Goal: Transaction & Acquisition: Purchase product/service

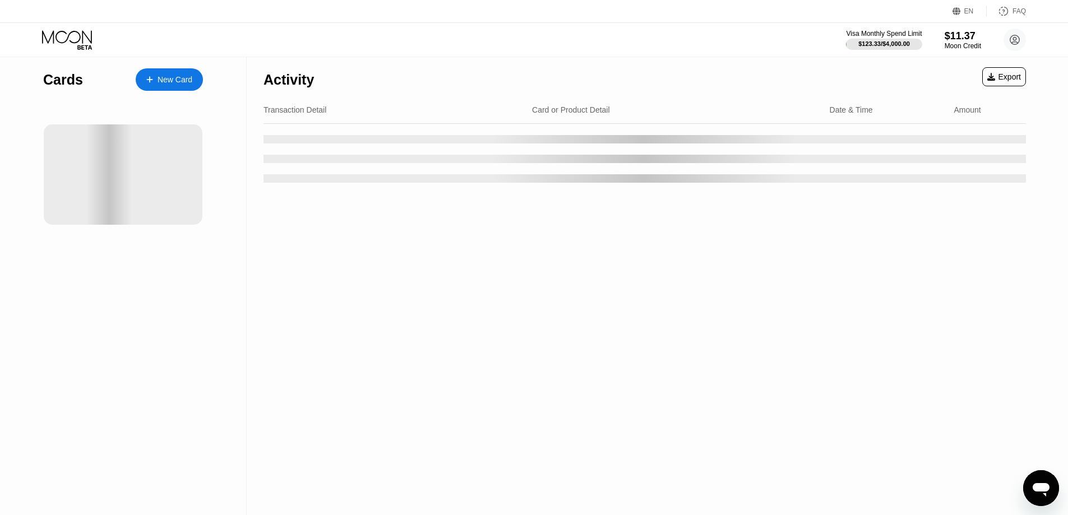
click at [657, 57] on div "EN Language Select an item Save FAQ Visa Monthly Spend Limit $123.33 / $4,000.0…" at bounding box center [534, 28] width 1068 height 57
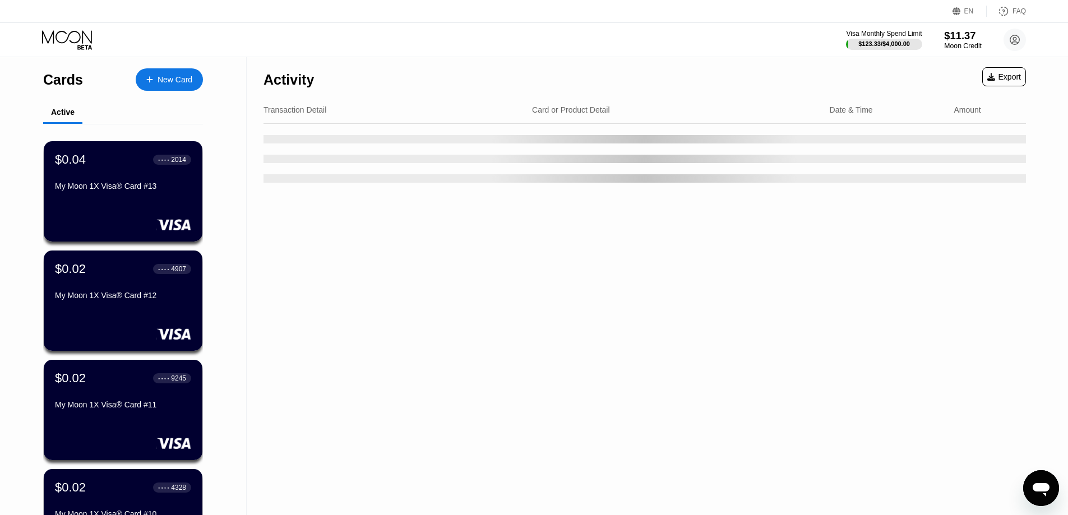
click at [958, 44] on div "Moon Credit" at bounding box center [963, 46] width 38 height 8
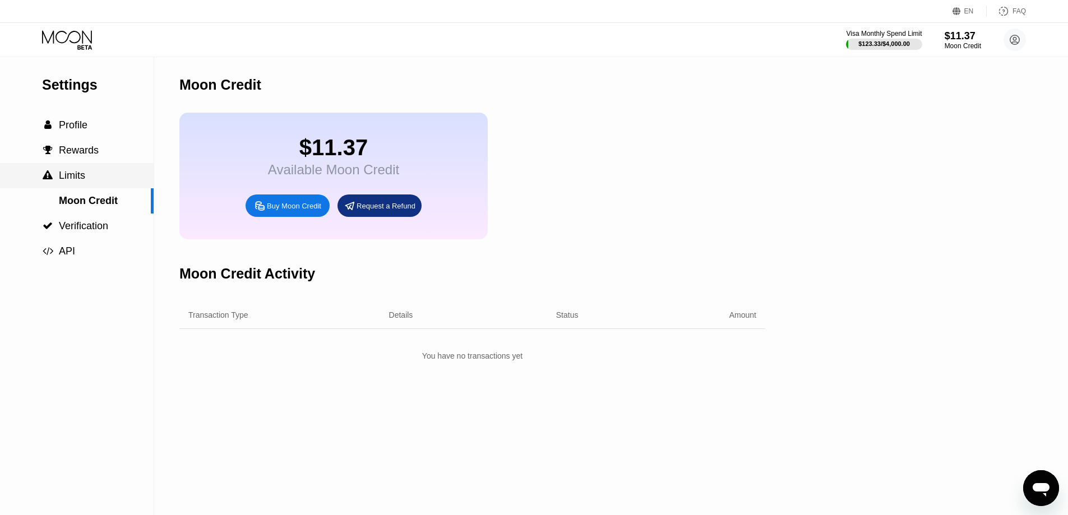
click at [87, 186] on div " Limits" at bounding box center [77, 175] width 154 height 25
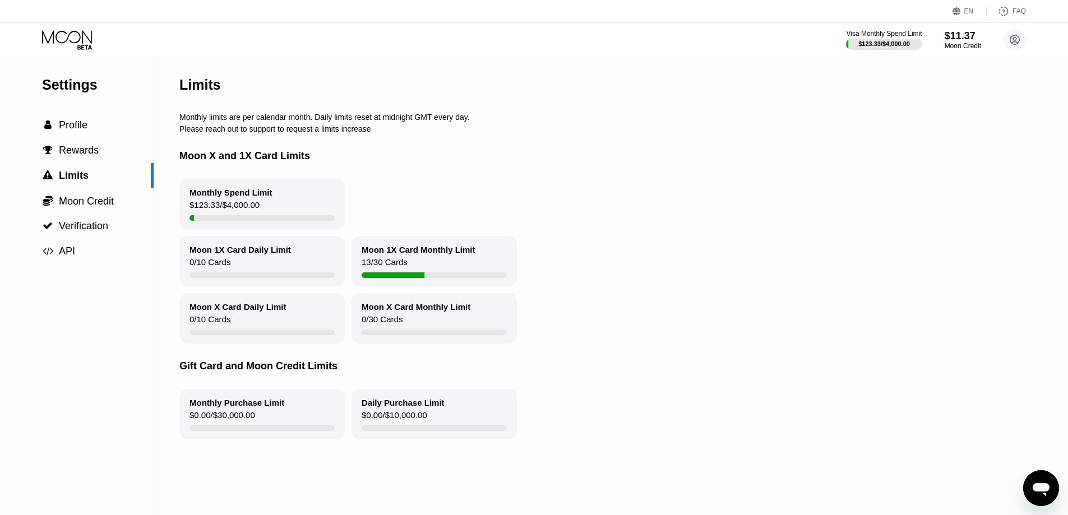
click at [300, 91] on div "Limits" at bounding box center [606, 84] width 854 height 55
click at [78, 212] on div " Moon Credit" at bounding box center [77, 200] width 154 height 25
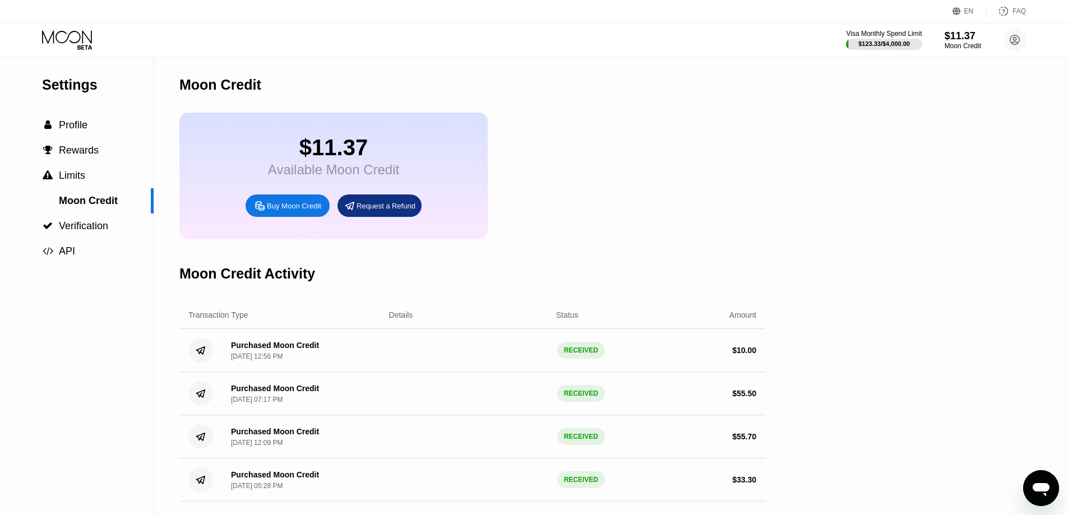
click at [305, 211] on div "Buy Moon Credit" at bounding box center [294, 206] width 54 height 10
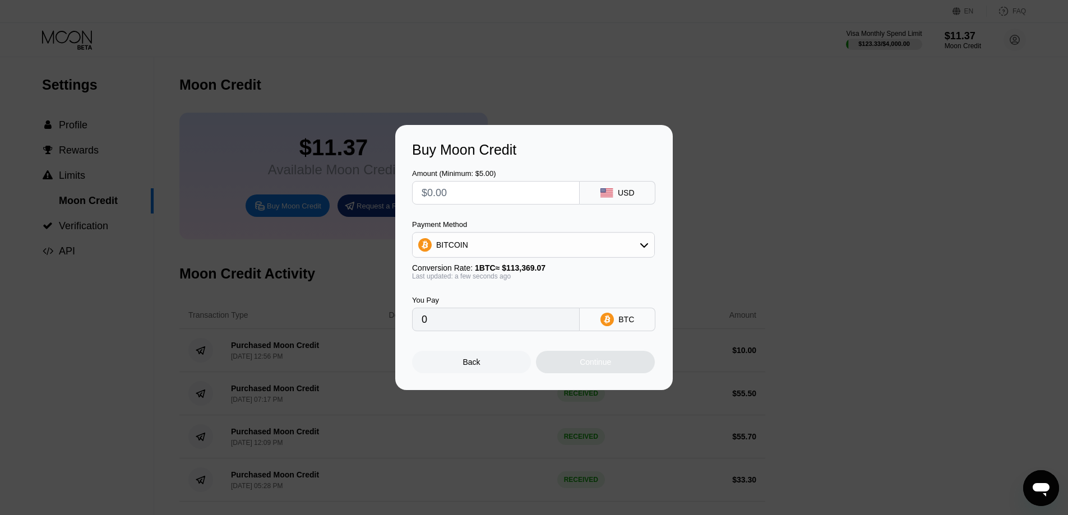
click at [485, 194] on input "text" at bounding box center [495, 193] width 149 height 22
type input "$99"
type input "0.00087326"
type input "$999"
type input "0.00881193"
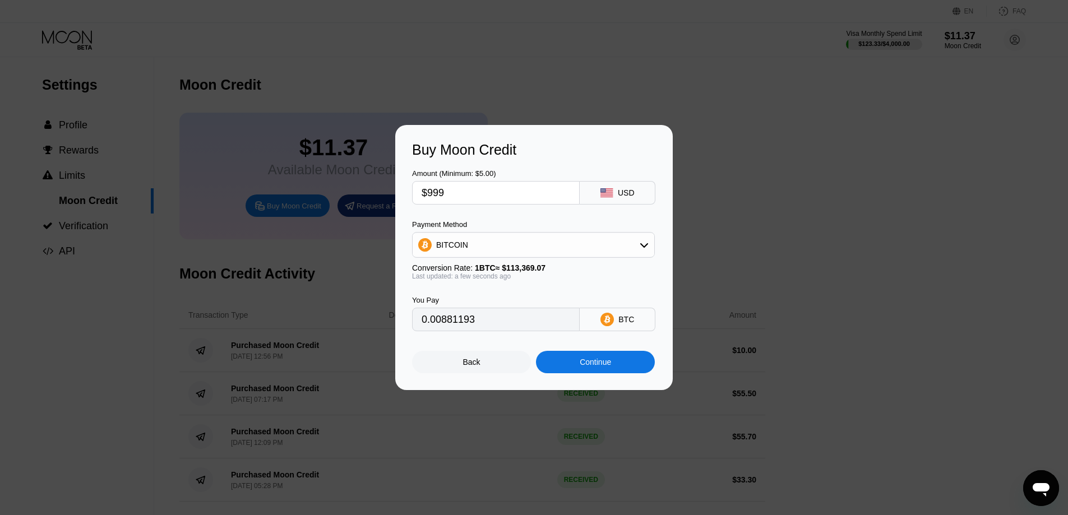
type input "$99"
type input "0.00087326"
type input "$99.9"
type input "0.00088120"
type input "$99.9"
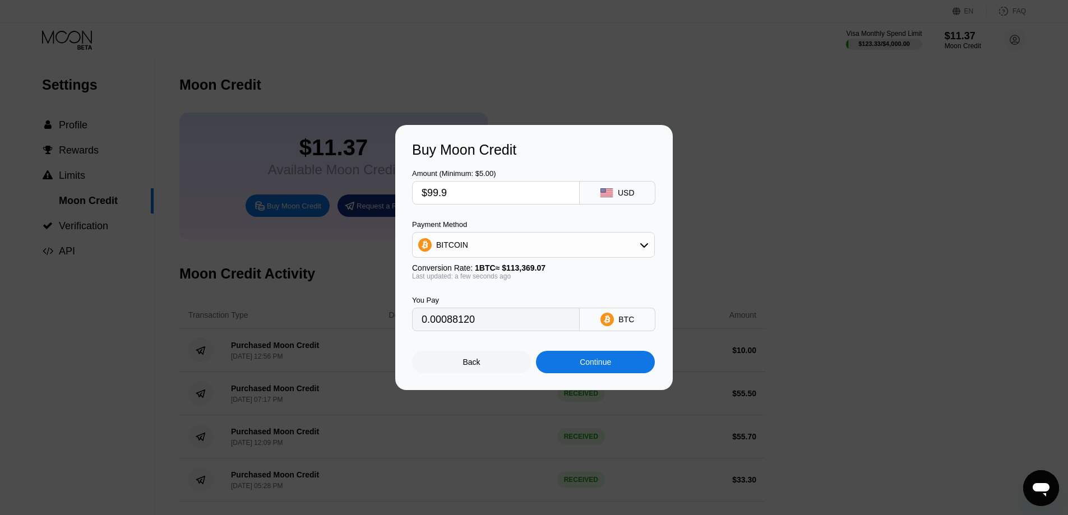
click at [458, 256] on div "BITCOIN" at bounding box center [534, 245] width 242 height 22
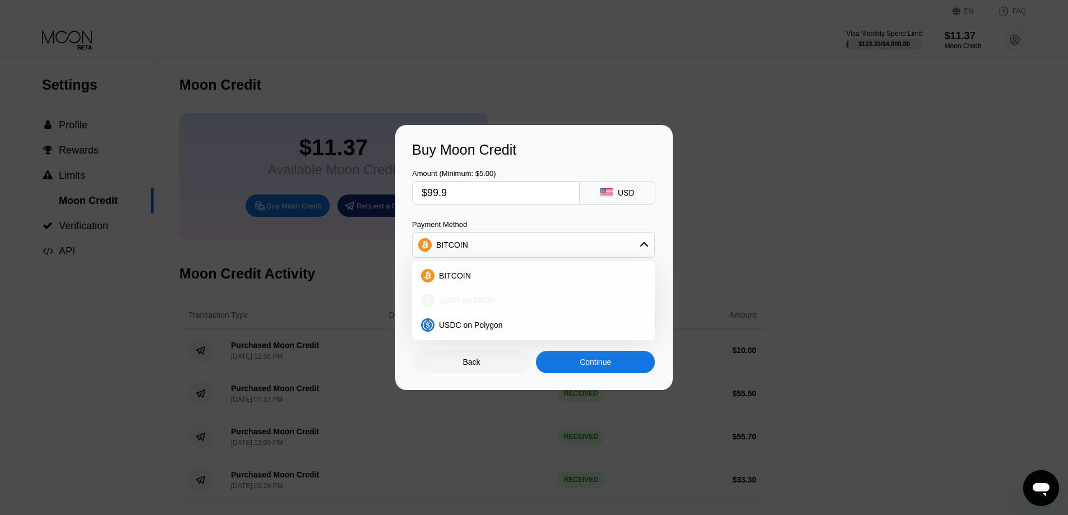
click at [463, 297] on span "USDT on TRON" at bounding box center [467, 300] width 57 height 9
type input "100.91"
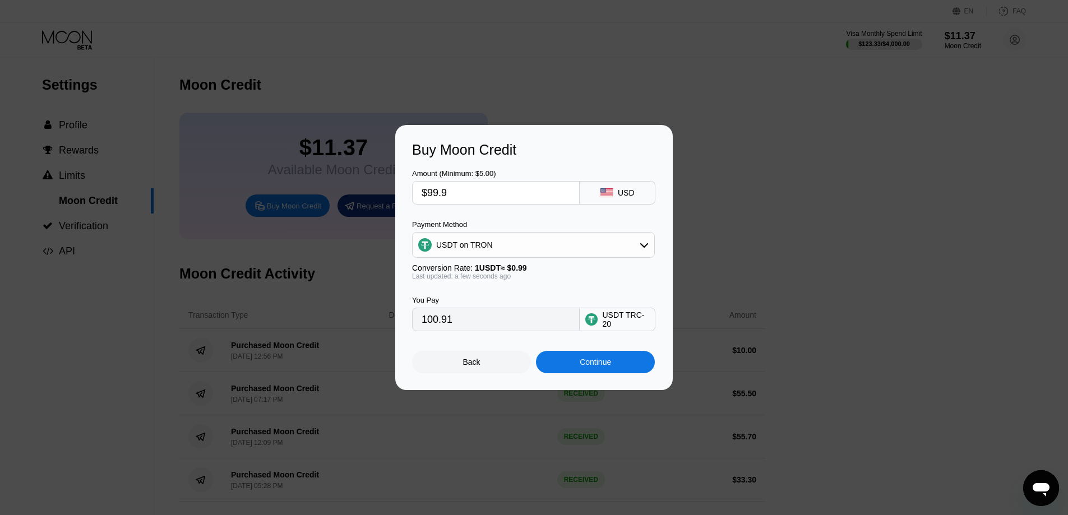
click at [490, 169] on div "Amount (Minimum: $5.00)" at bounding box center [496, 173] width 168 height 8
click at [590, 367] on div "Continue" at bounding box center [595, 362] width 31 height 9
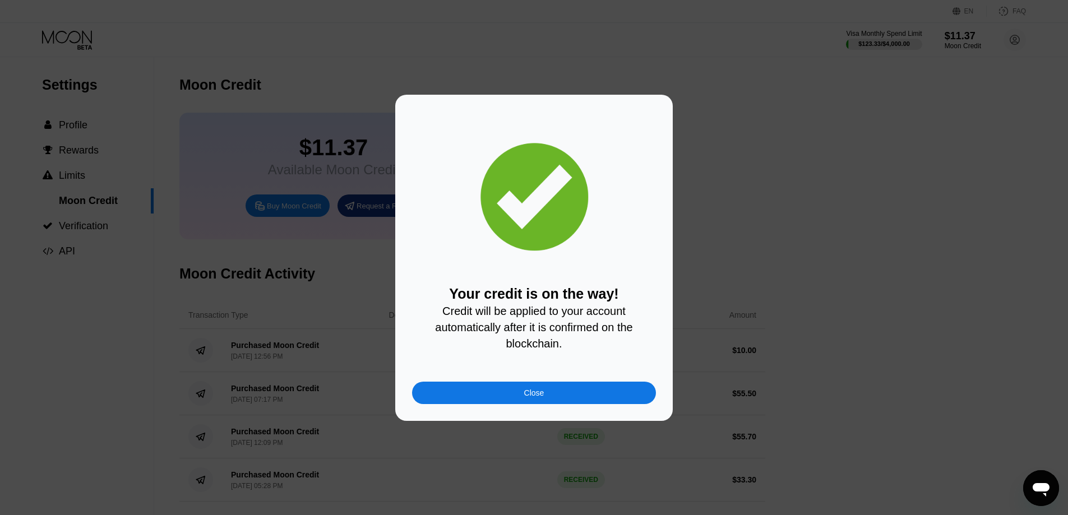
drag, startPoint x: 545, startPoint y: 390, endPoint x: 455, endPoint y: 11, distance: 389.4
click at [545, 392] on div "Close" at bounding box center [534, 393] width 244 height 22
